Goal: Register for event/course

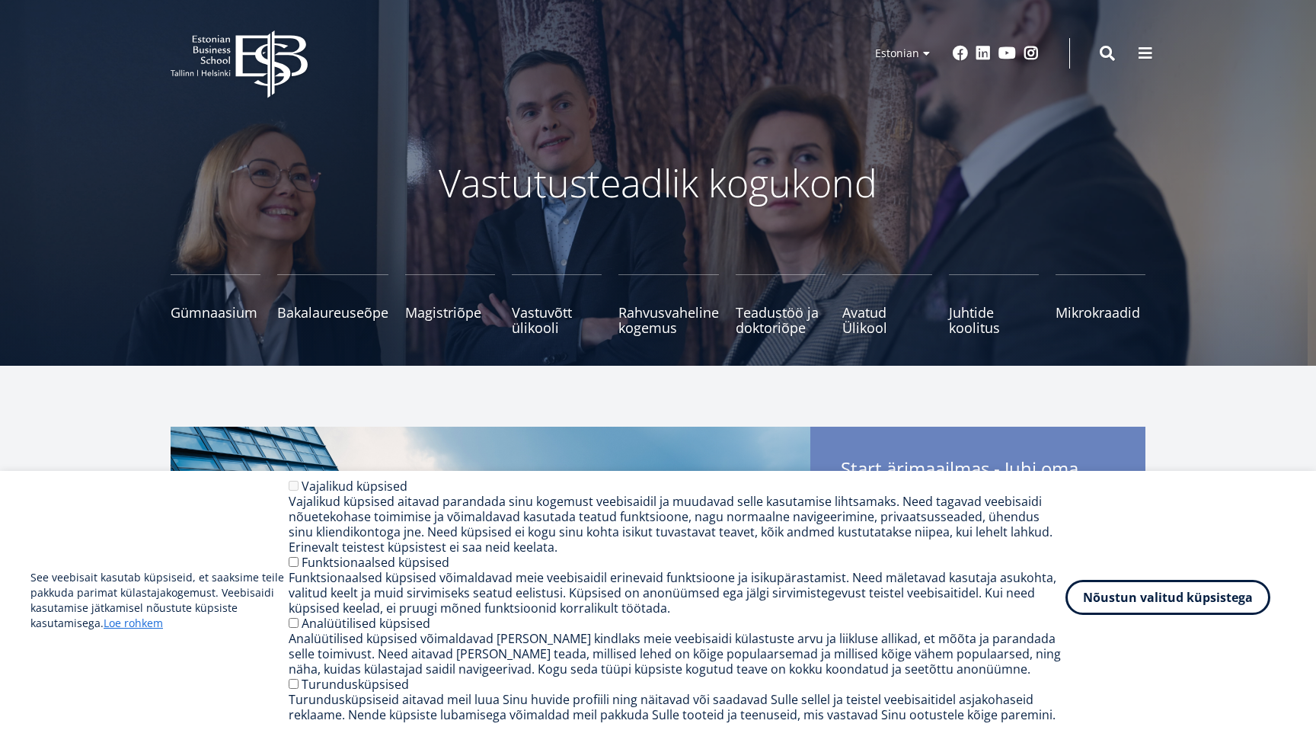
click at [1190, 605] on button "Nõustun valitud küpsistega" at bounding box center [1168, 597] width 205 height 35
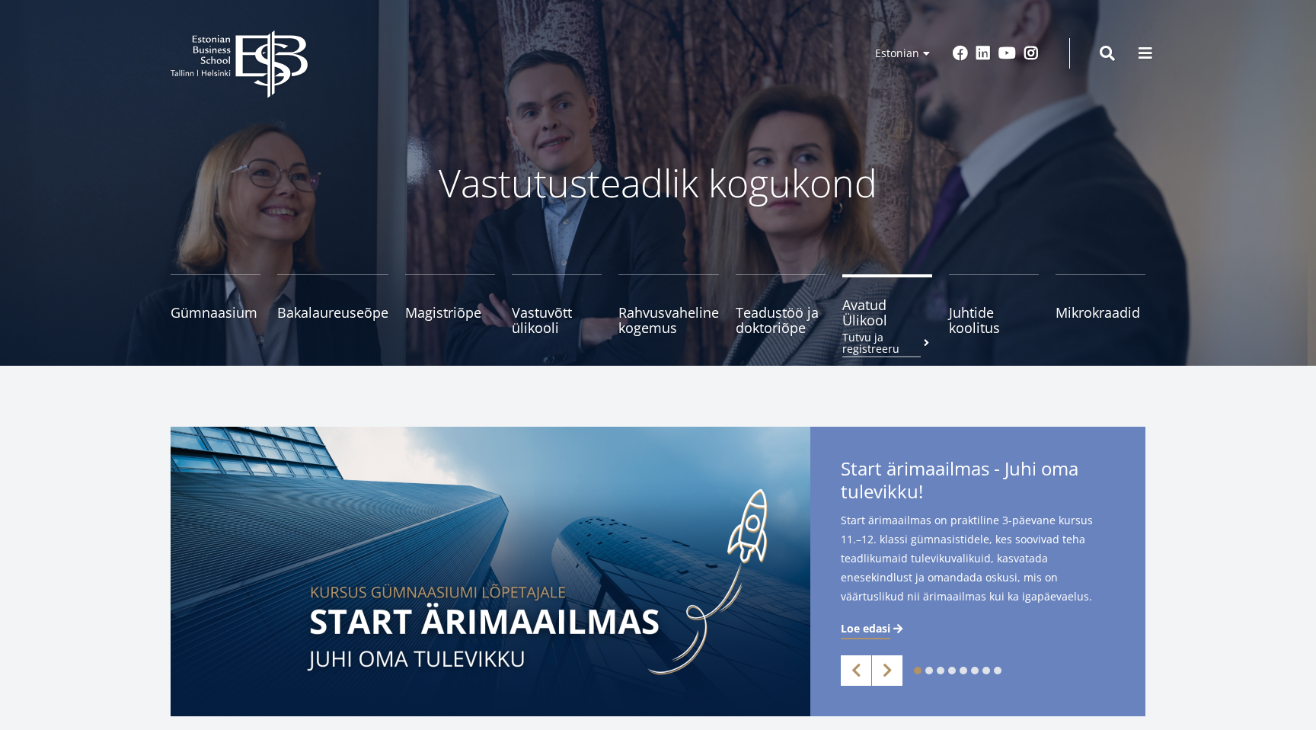
click at [857, 318] on span "Avatud Ülikool Tutvu ja registreeru" at bounding box center [888, 312] width 90 height 30
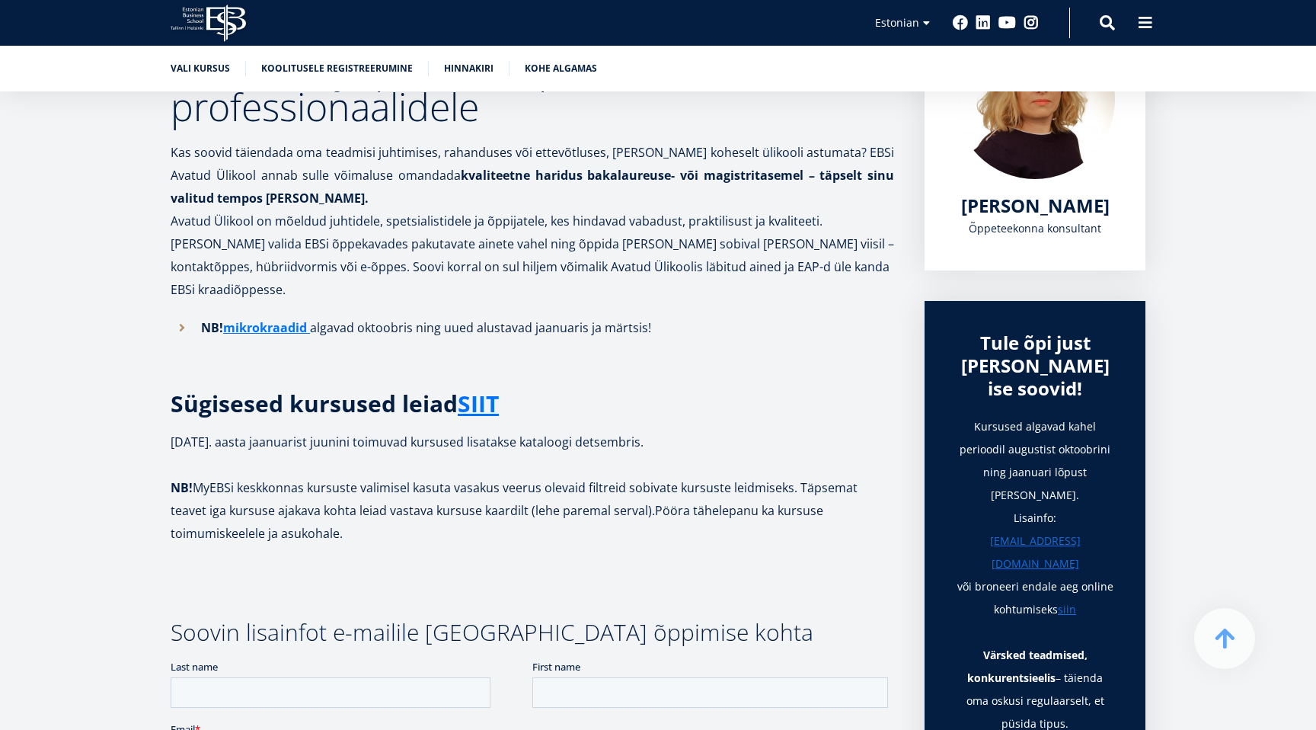
scroll to position [341, 0]
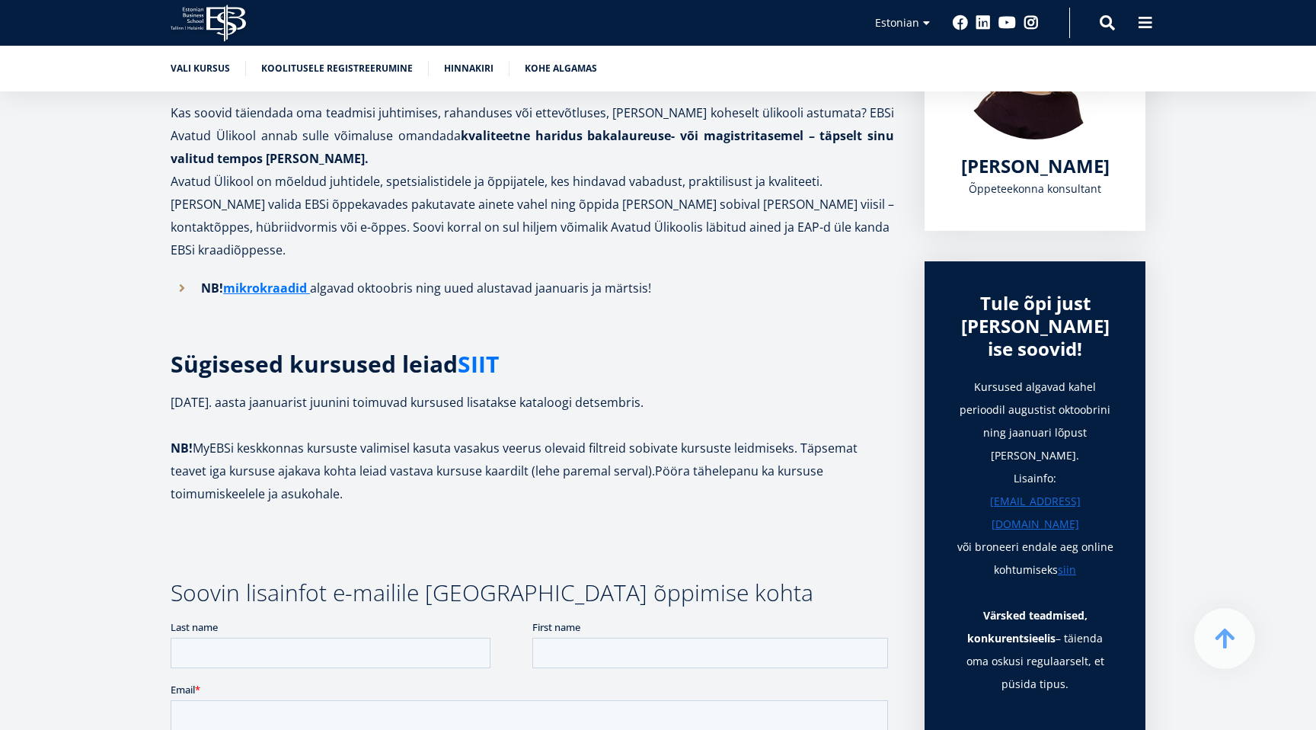
click at [480, 353] on link "SIIT" at bounding box center [478, 364] width 41 height 23
